Goal: Check status: Check status

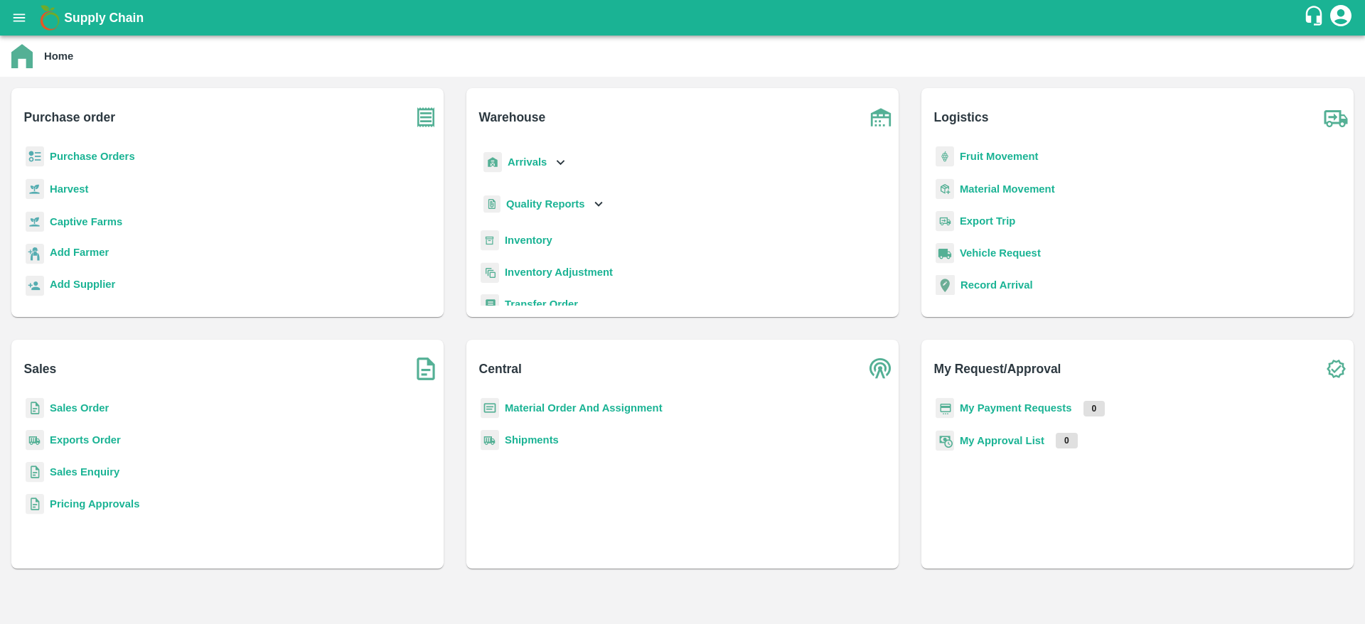
click at [77, 408] on b "Sales Order" at bounding box center [79, 407] width 59 height 11
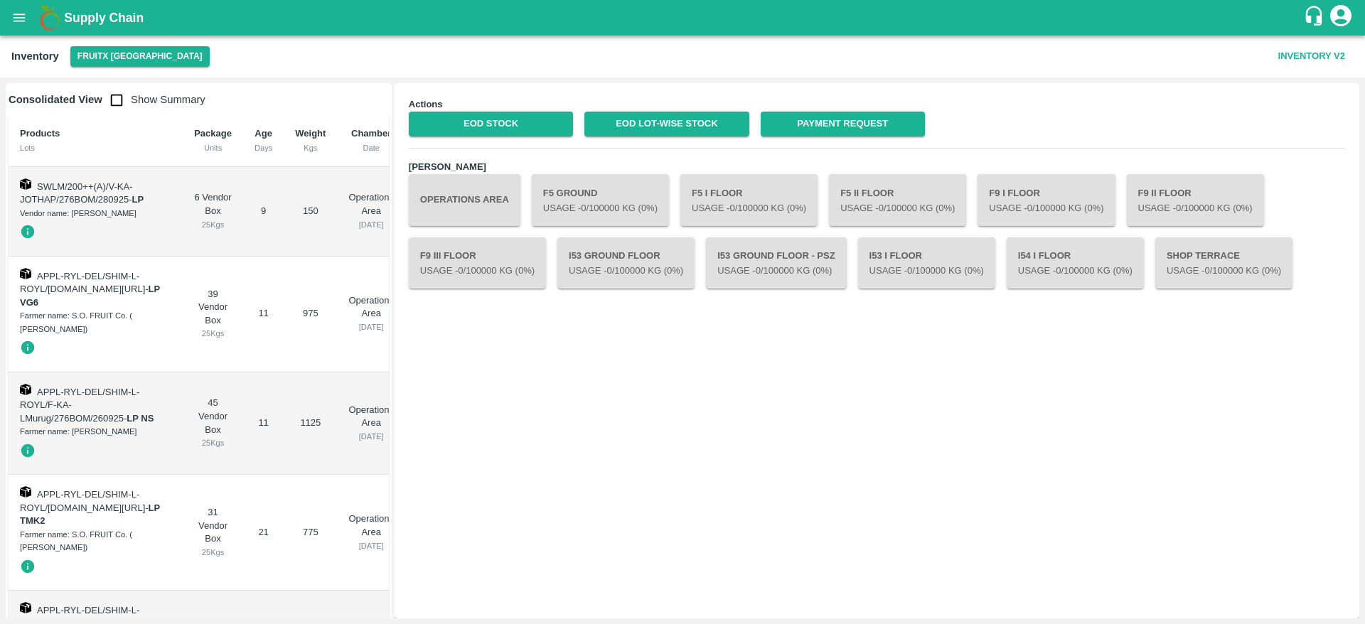
click at [95, 22] on b "Supply Chain" at bounding box center [104, 18] width 80 height 14
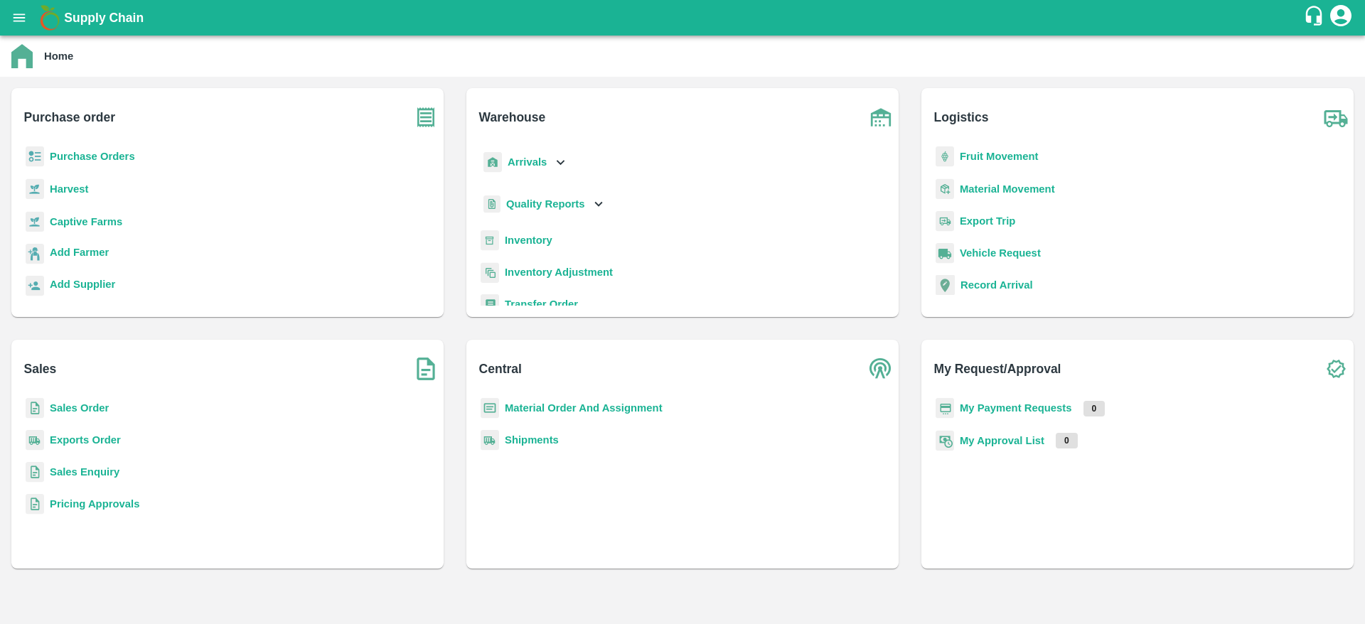
click at [63, 411] on b "Sales Order" at bounding box center [79, 407] width 59 height 11
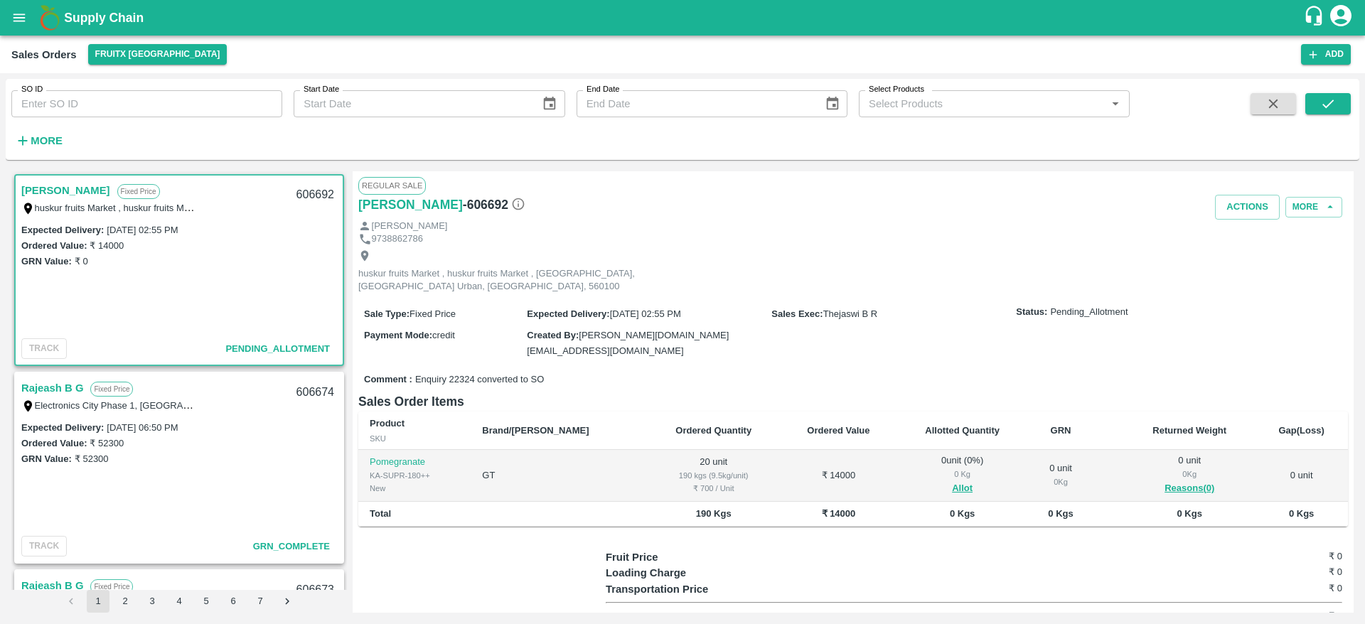
scroll to position [61, 0]
